Goal: Navigation & Orientation: Understand site structure

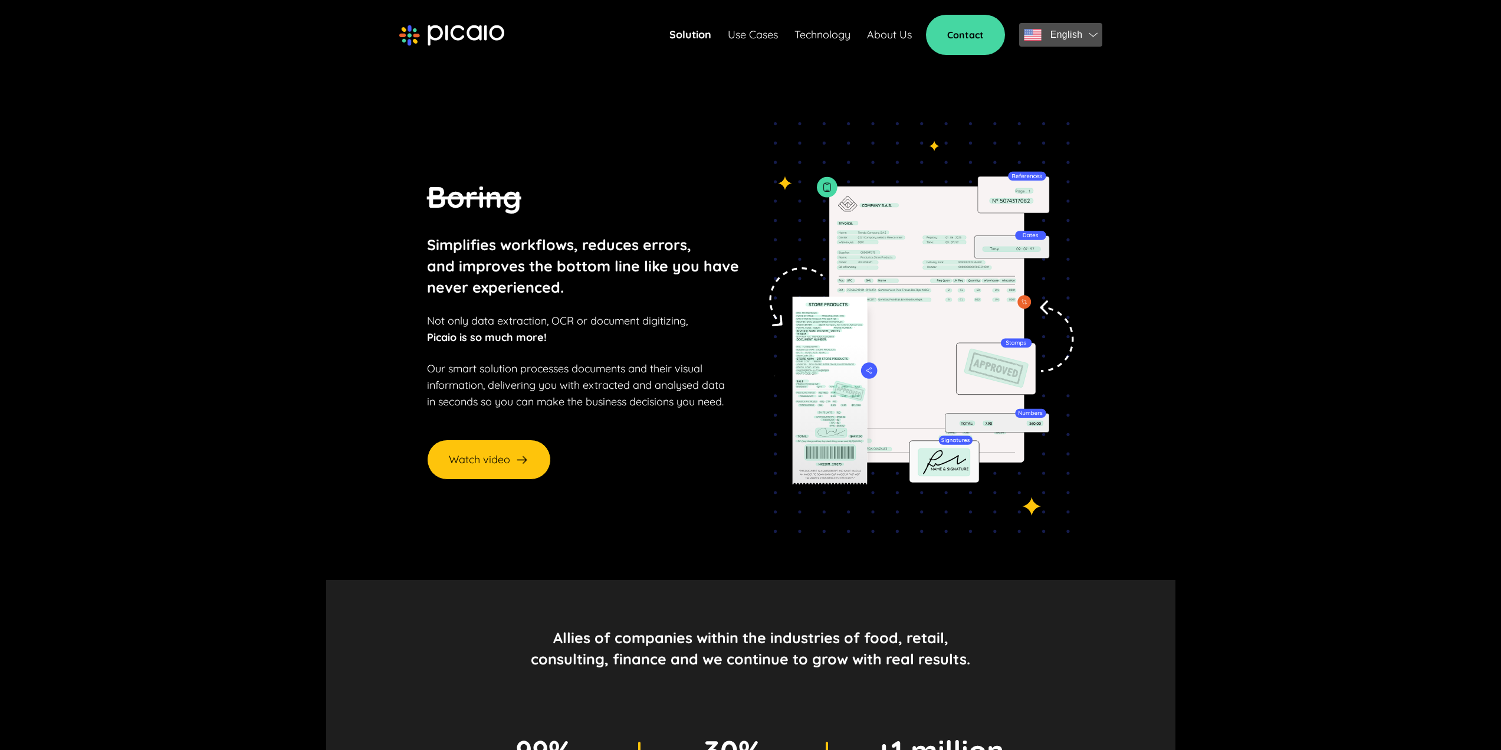
click at [1096, 31] on span "English" at bounding box center [1061, 35] width 74 height 17
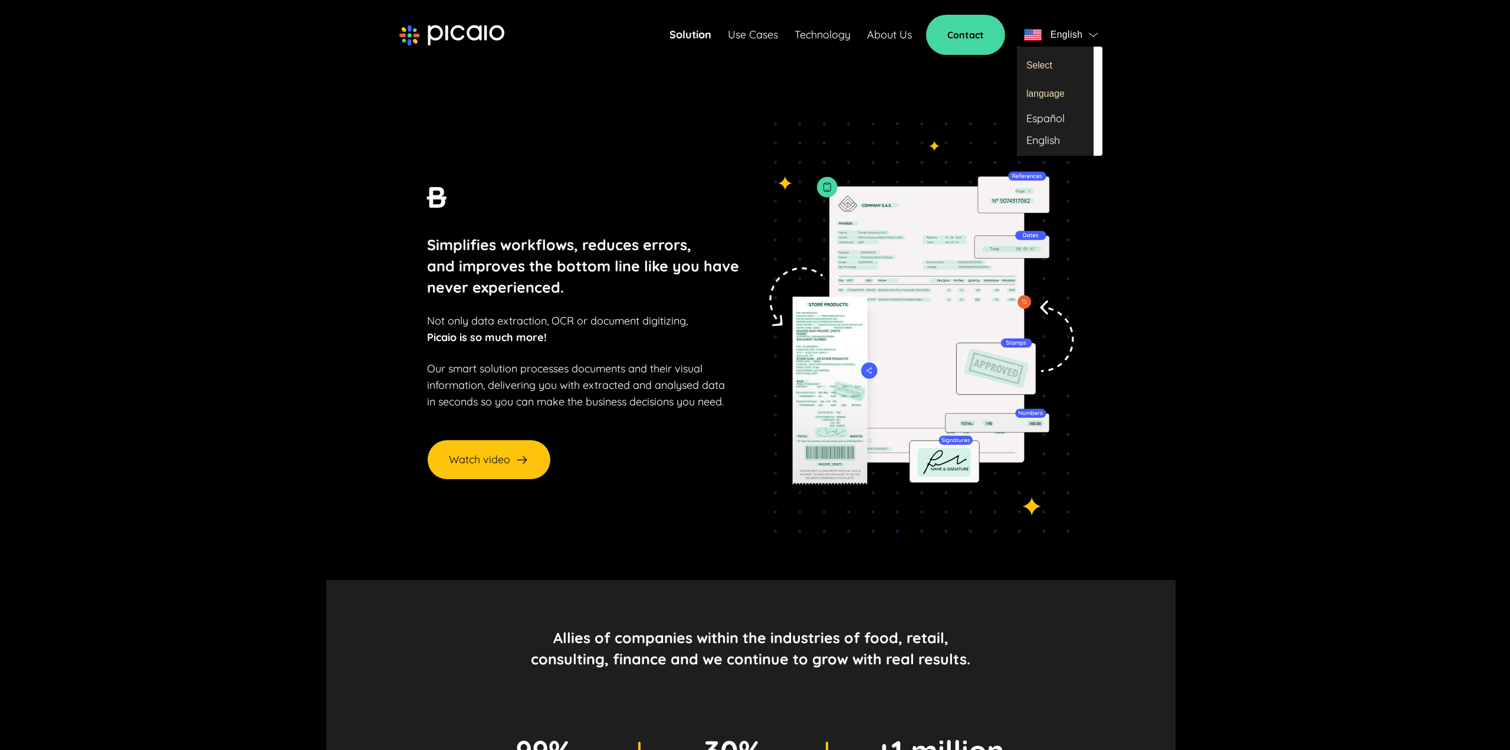
click at [1075, 124] on div "Español" at bounding box center [1055, 119] width 77 height 22
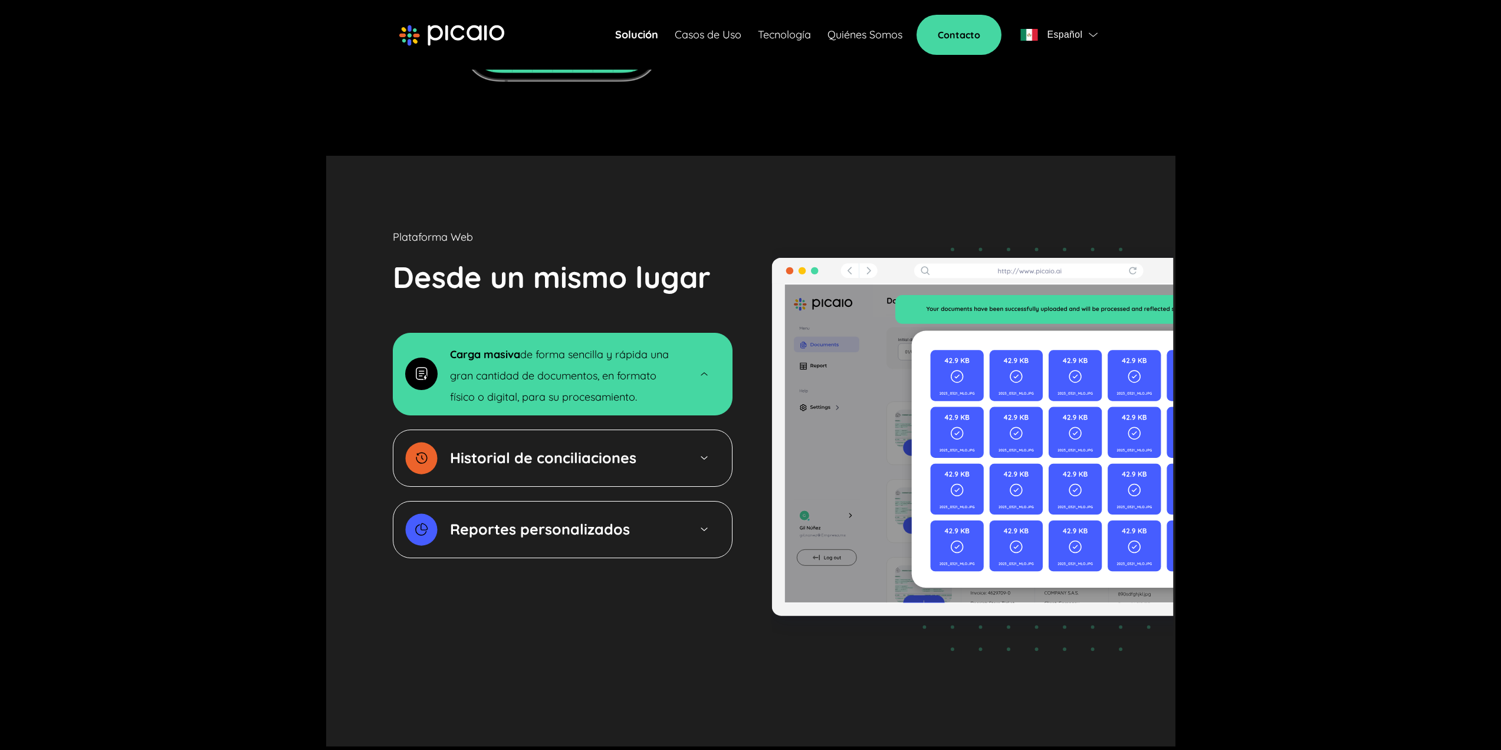
scroll to position [1663, 0]
click at [439, 34] on img at bounding box center [451, 35] width 105 height 21
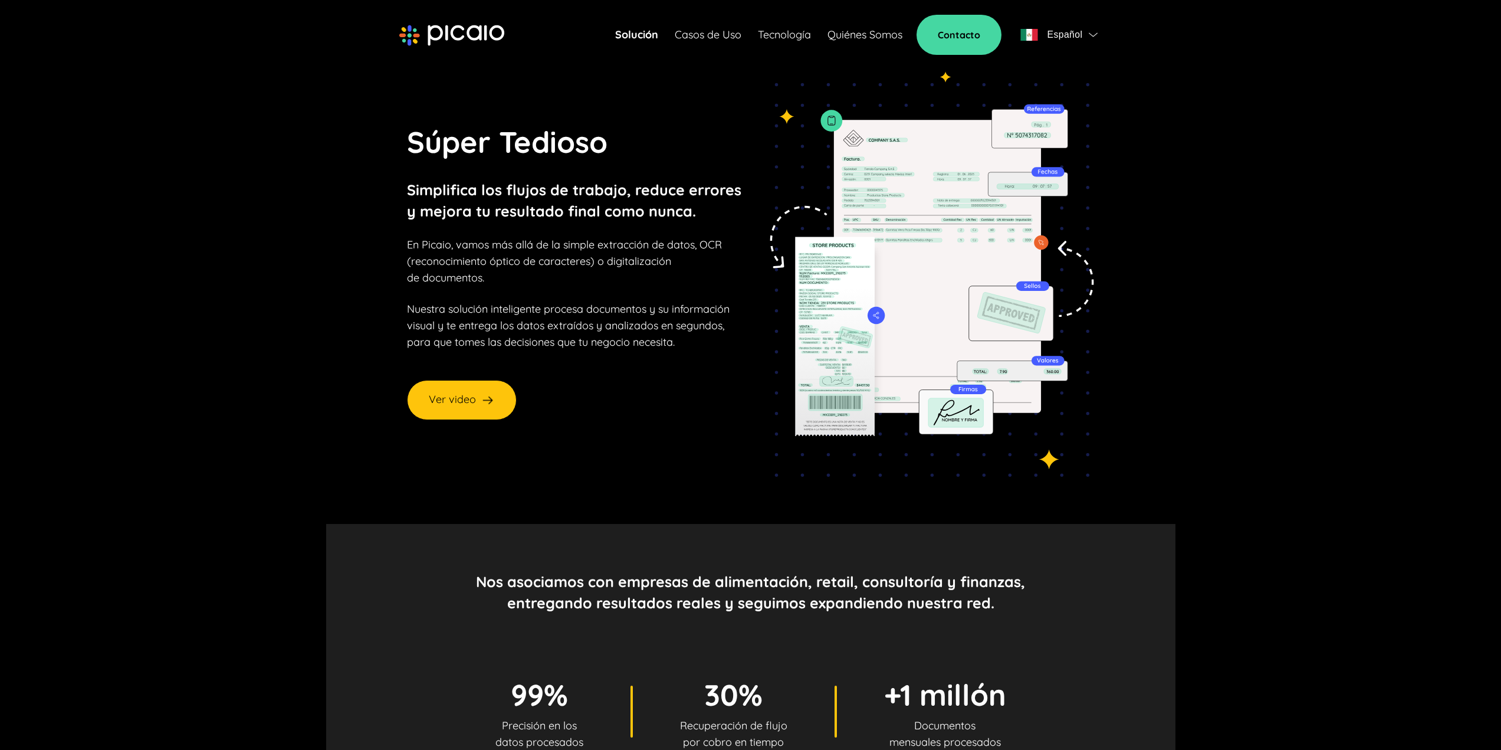
scroll to position [59, 0]
click at [869, 28] on link "Quiénes Somos" at bounding box center [864, 35] width 75 height 17
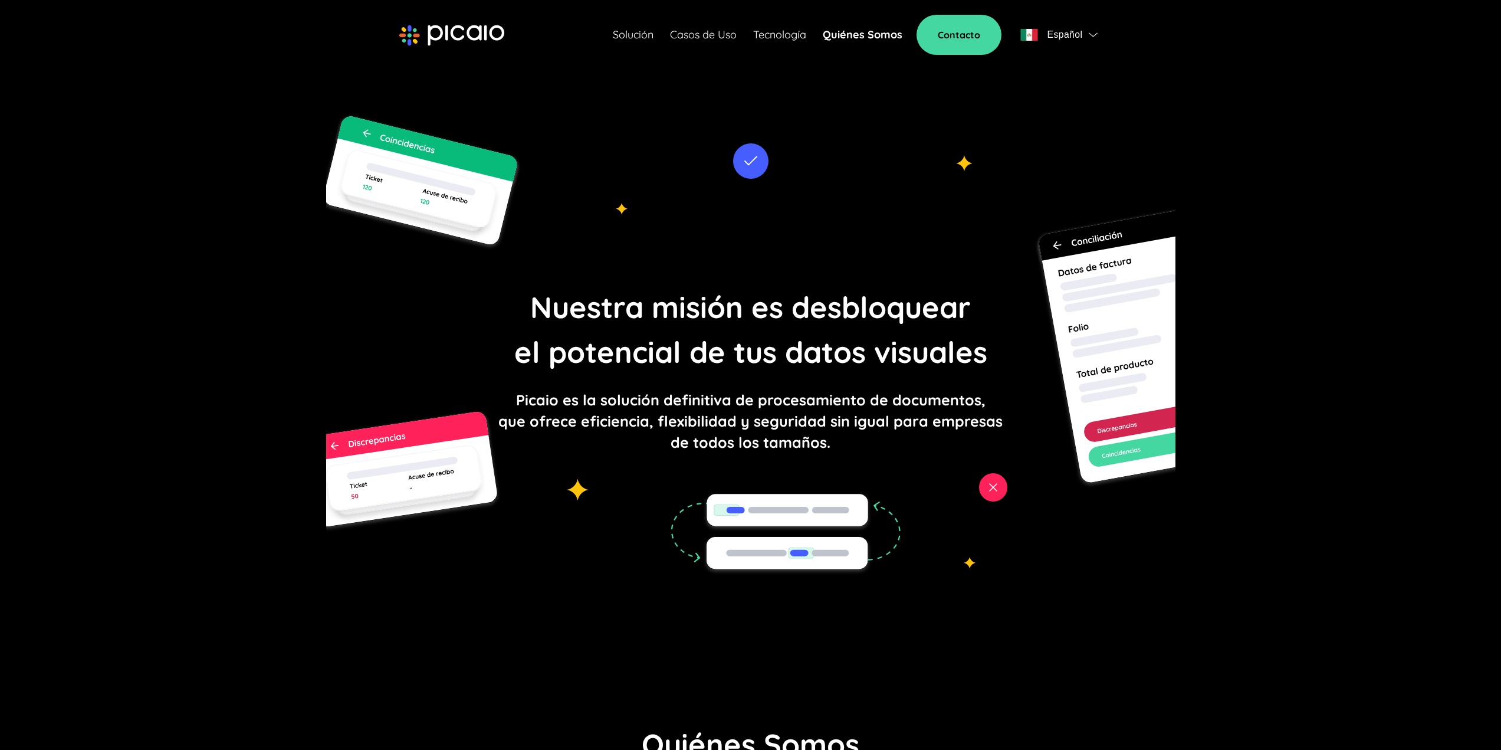
click at [773, 36] on link "Tecnología" at bounding box center [779, 35] width 53 height 17
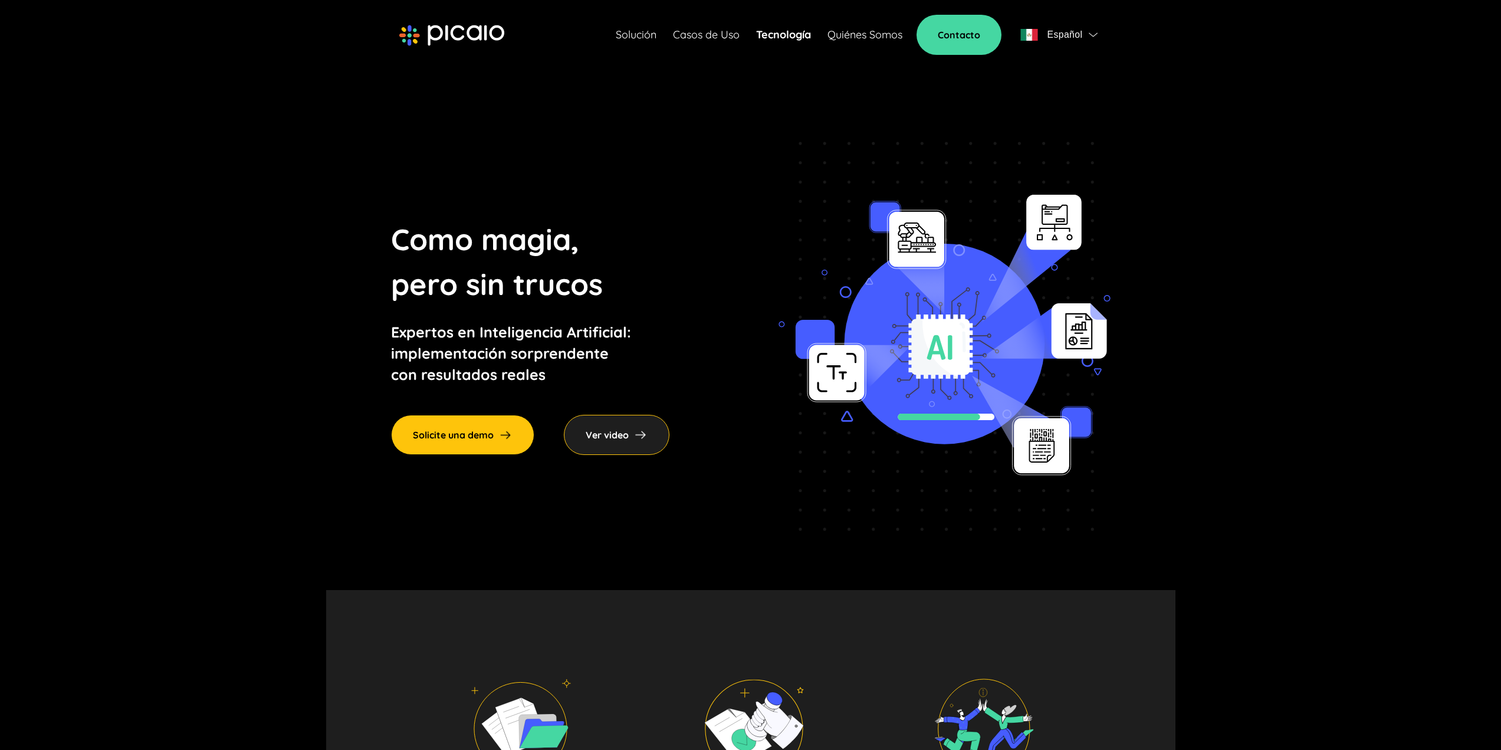
click at [675, 35] on link "Casos de Uso" at bounding box center [706, 35] width 67 height 17
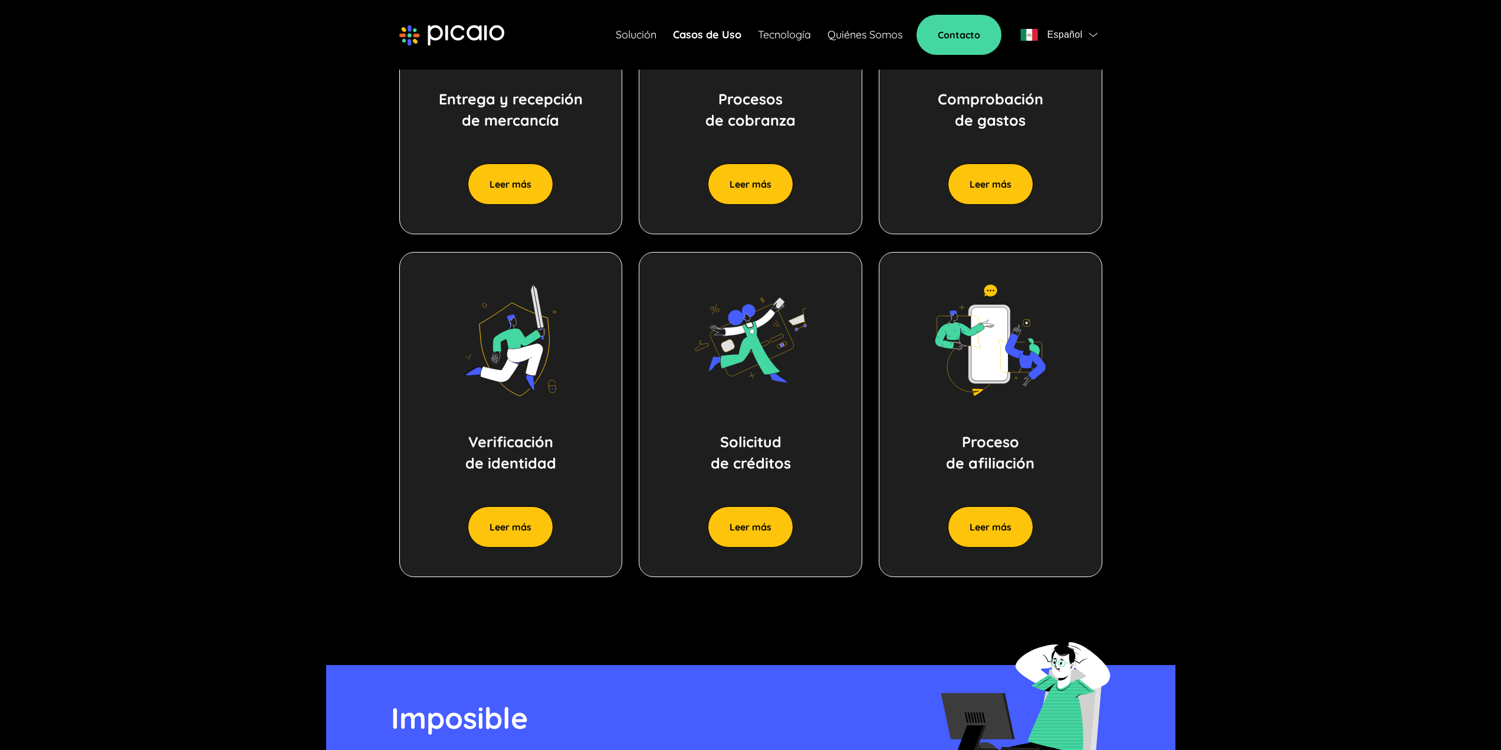
scroll to position [767, 0]
click at [640, 35] on link "Solución" at bounding box center [636, 35] width 41 height 17
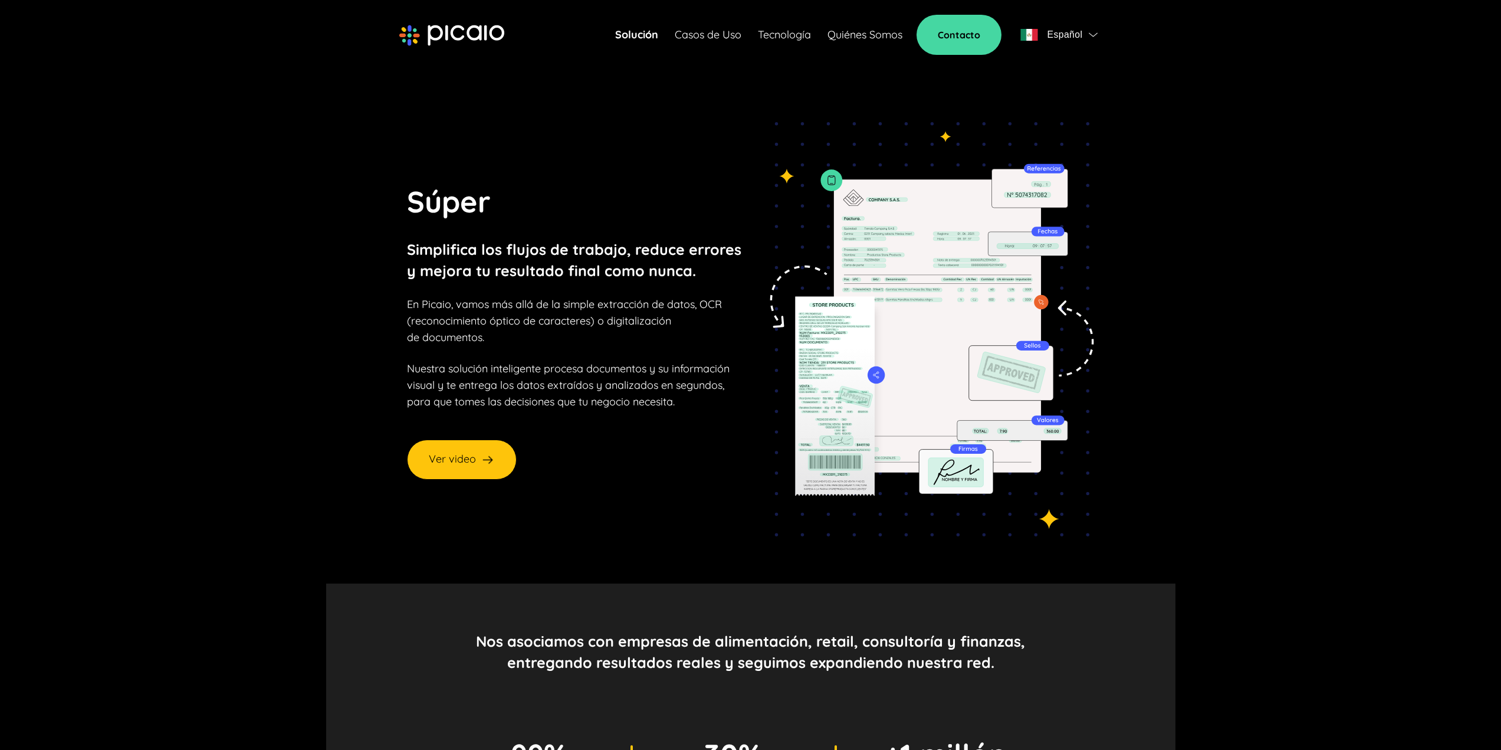
click at [734, 33] on link "Casos de Uso" at bounding box center [708, 35] width 67 height 17
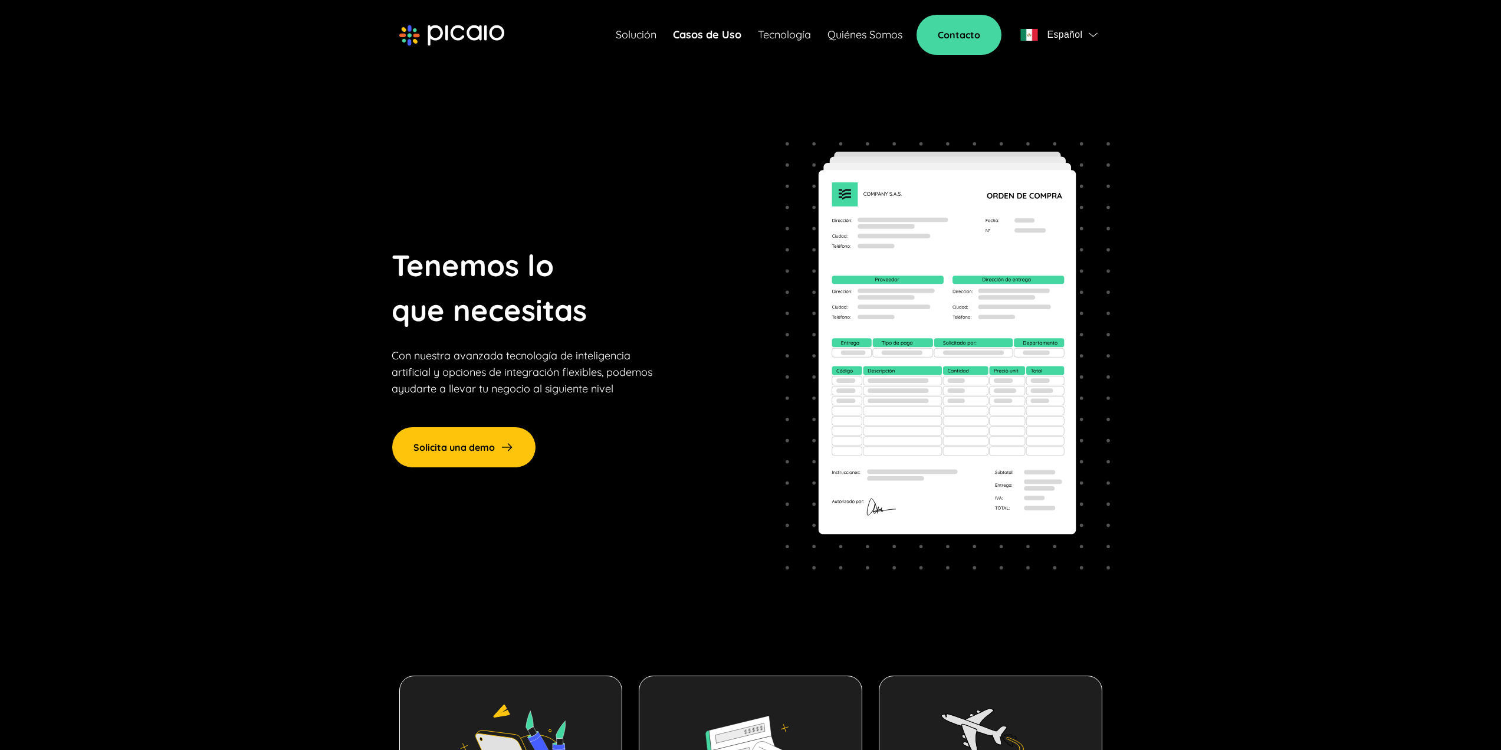
click at [794, 25] on div "Solución Casos de Uso Tecnología Quiénes Somos Contacto Español" at bounding box center [859, 35] width 486 height 40
click at [806, 34] on link "Tecnología" at bounding box center [784, 35] width 53 height 17
